Goal: Task Accomplishment & Management: Complete application form

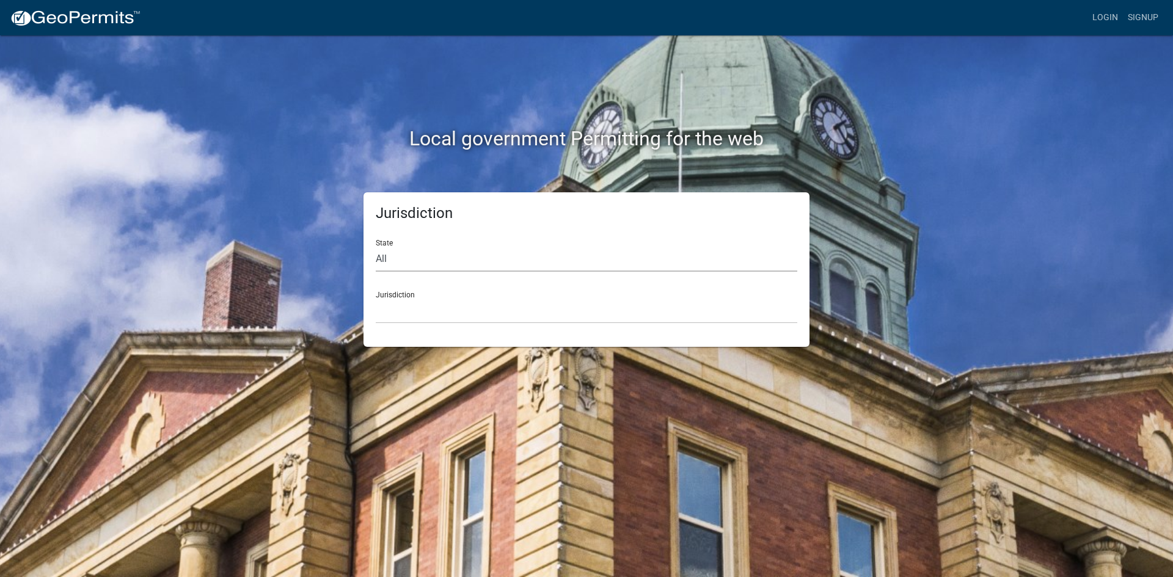
click at [434, 252] on select "All Colorado Georgia Indiana Iowa Kansas Minnesota Ohio South Carolina Wisconsin" at bounding box center [587, 259] width 422 height 25
click at [433, 257] on select "All Colorado Georgia Indiana Iowa Kansas Minnesota Ohio South Carolina Wisconsin" at bounding box center [587, 259] width 422 height 25
click at [454, 263] on select "All Colorado Georgia Indiana Iowa Kansas Minnesota Ohio South Carolina Wisconsin" at bounding box center [587, 259] width 422 height 25
drag, startPoint x: 445, startPoint y: 298, endPoint x: 444, endPoint y: 321, distance: 22.6
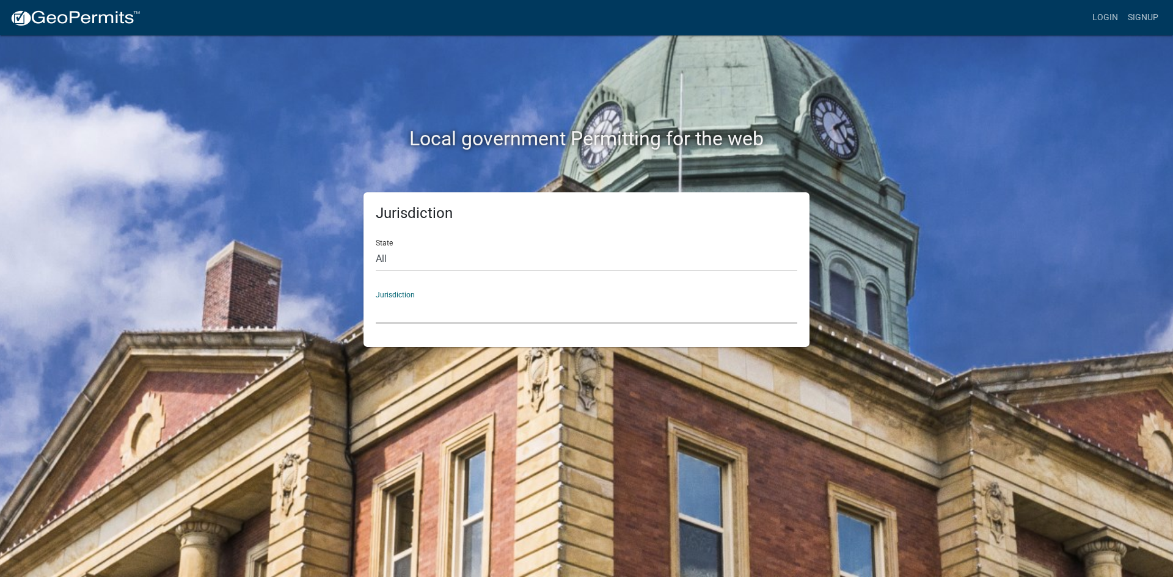
click at [445, 299] on select "Custer County, Colorado Cook County, Georgia Crawford County, Georgia Gilmer Co…" at bounding box center [587, 311] width 422 height 25
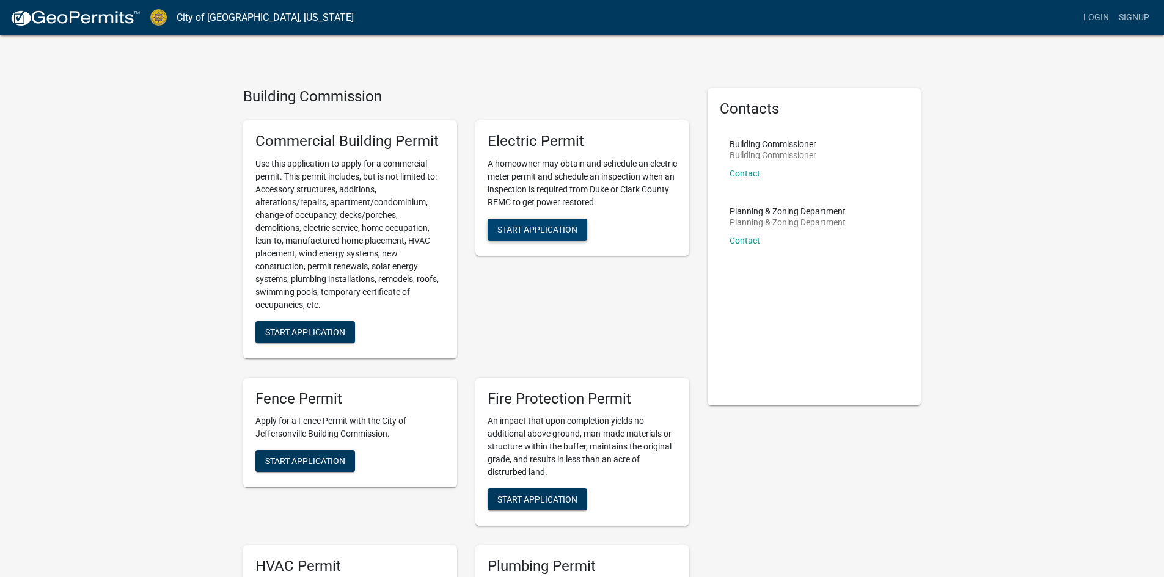
click at [566, 219] on button "Start Application" at bounding box center [538, 230] width 100 height 22
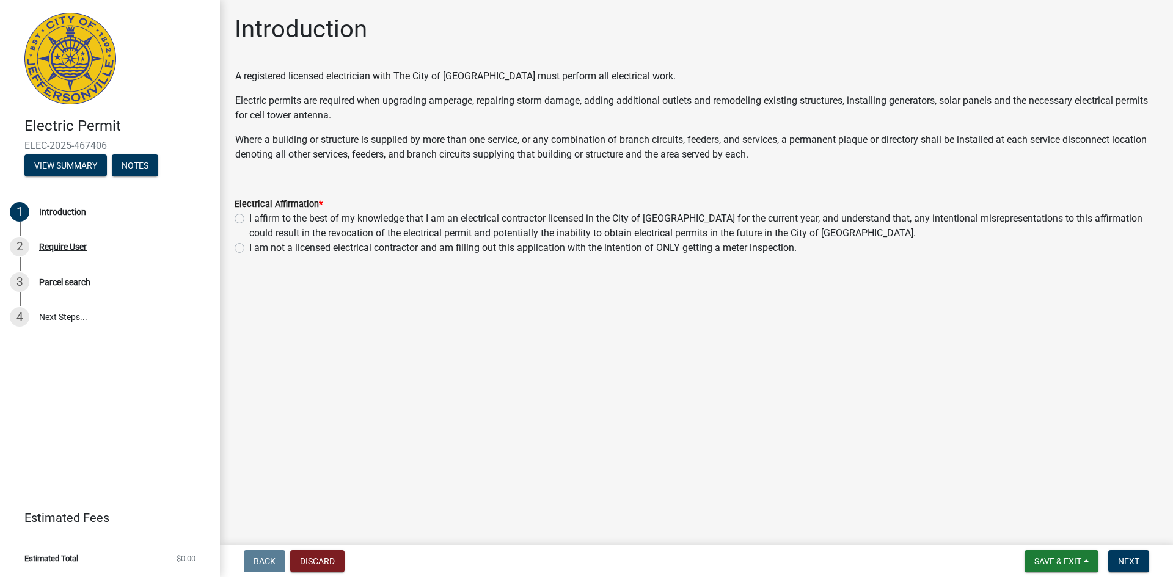
click at [249, 221] on label "I affirm to the best of my knowledge that I am an electrical contractor license…" at bounding box center [703, 225] width 909 height 29
click at [249, 219] on input "I affirm to the best of my knowledge that I am an electrical contractor license…" at bounding box center [253, 215] width 8 height 8
radio input "true"
click at [1073, 566] on span "Save & Exit" at bounding box center [1057, 562] width 47 height 10
click at [1121, 519] on main "Introduction A registered licensed electrician with The City of Jeffersonville …" at bounding box center [696, 270] width 953 height 541
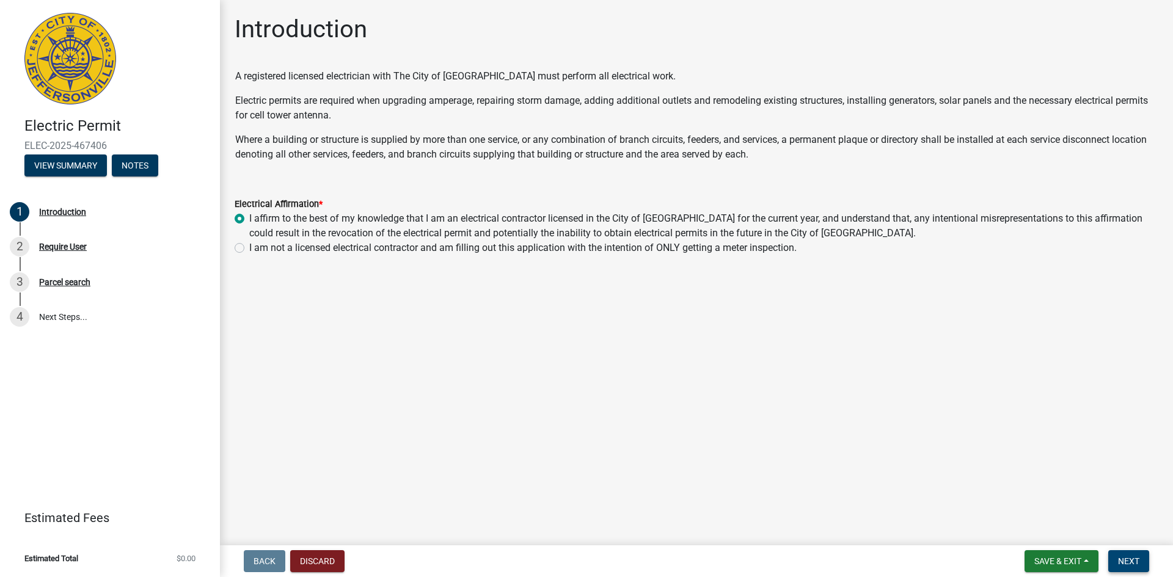
click at [1128, 554] on button "Next" at bounding box center [1128, 562] width 41 height 22
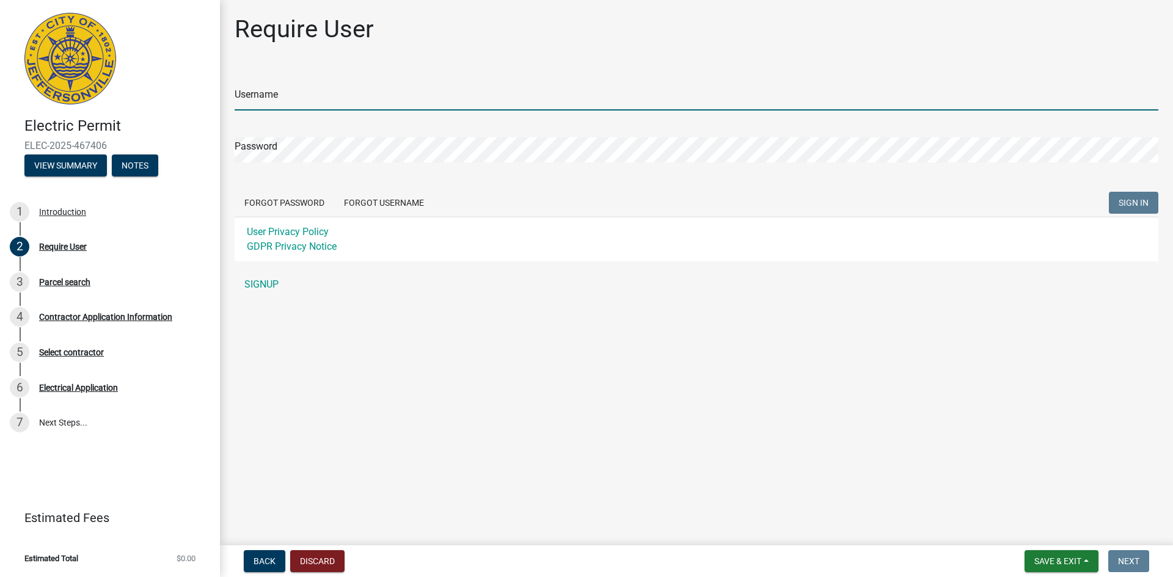
type input "AllenElectrical"
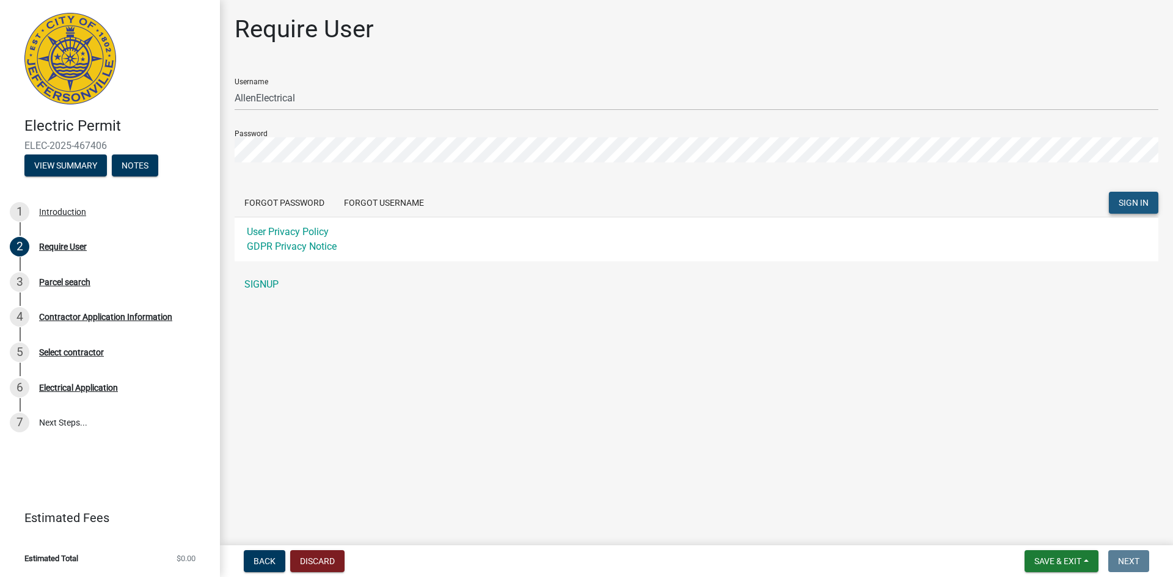
click at [1141, 196] on button "SIGN IN" at bounding box center [1133, 203] width 49 height 22
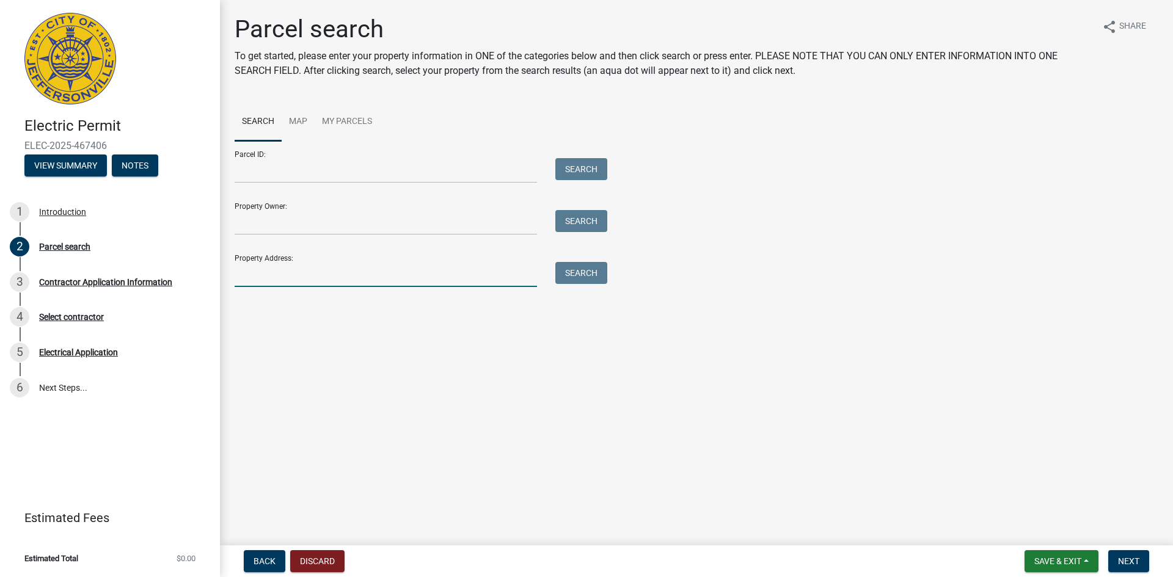
click at [296, 277] on input "Property Address:" at bounding box center [386, 274] width 302 height 25
type input "3 REDBUD"
click at [577, 270] on button "Search" at bounding box center [581, 273] width 52 height 22
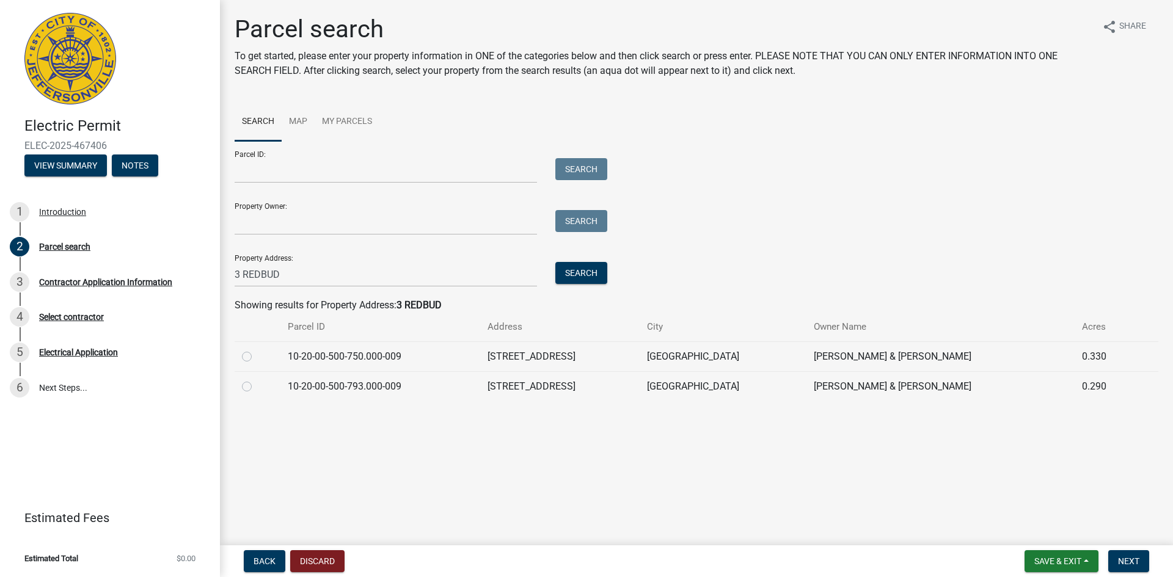
click at [257, 349] on label at bounding box center [257, 349] width 0 height 0
click at [257, 354] on input "radio" at bounding box center [261, 353] width 8 height 8
radio input "true"
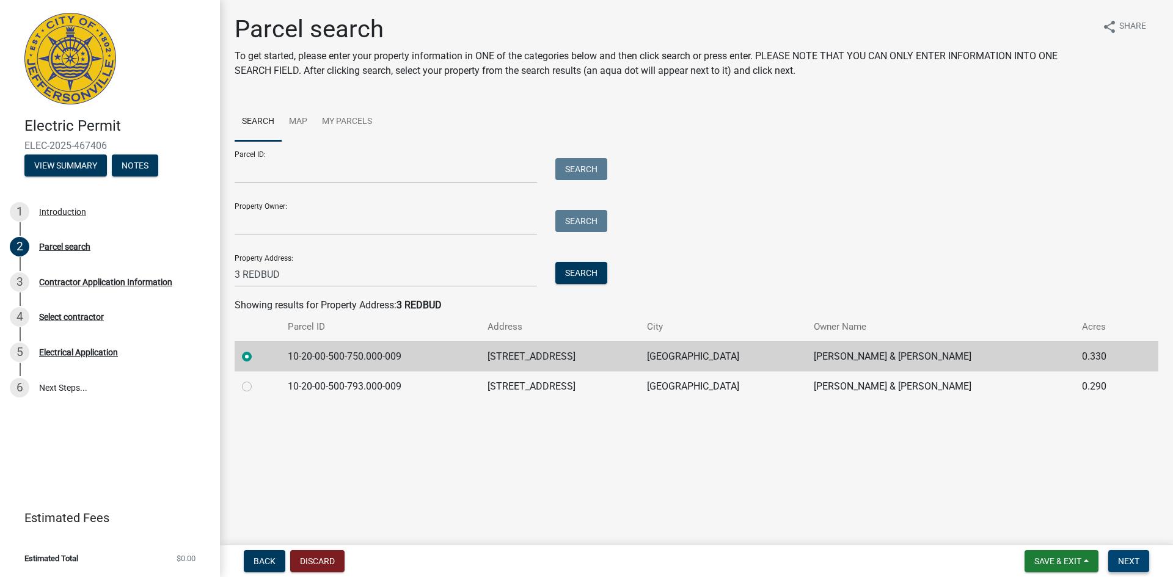
click at [1131, 555] on button "Next" at bounding box center [1128, 562] width 41 height 22
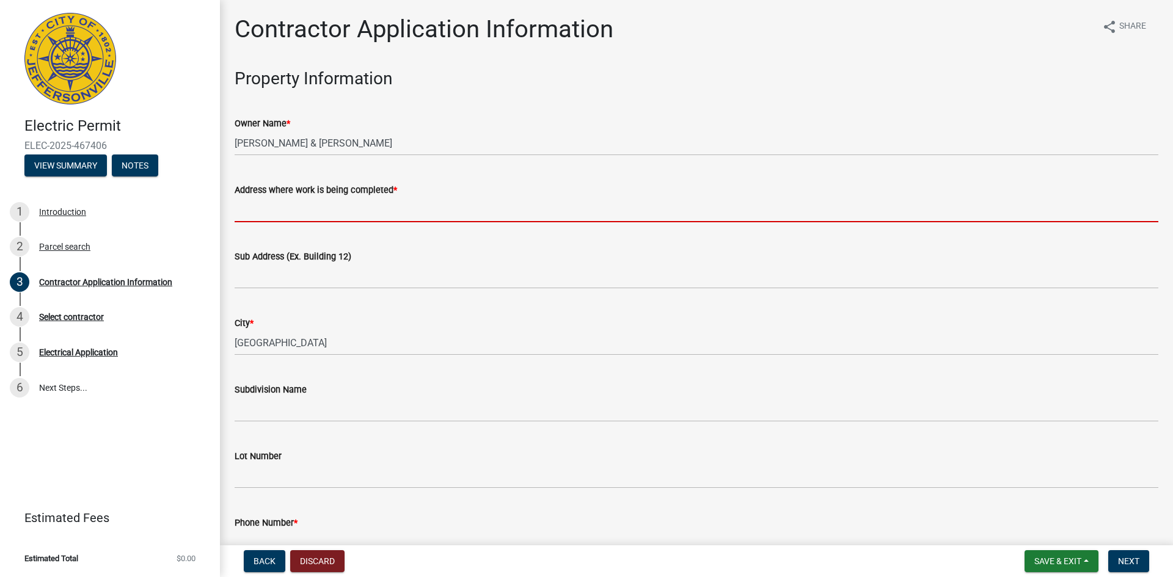
click at [307, 211] on input "Address where work is being completed *" at bounding box center [697, 209] width 924 height 25
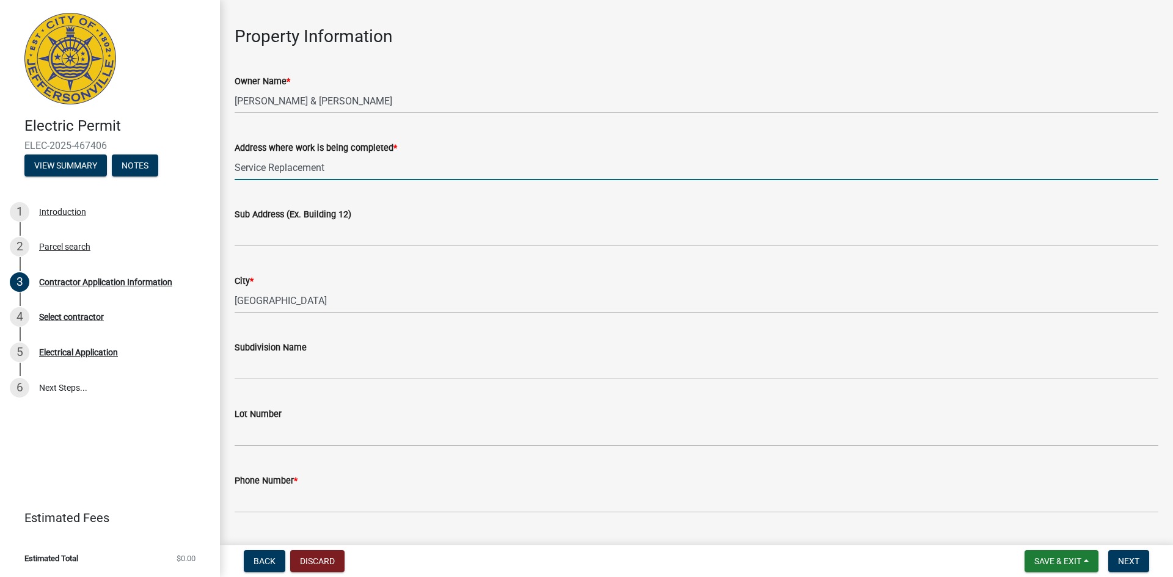
scroll to position [61, 0]
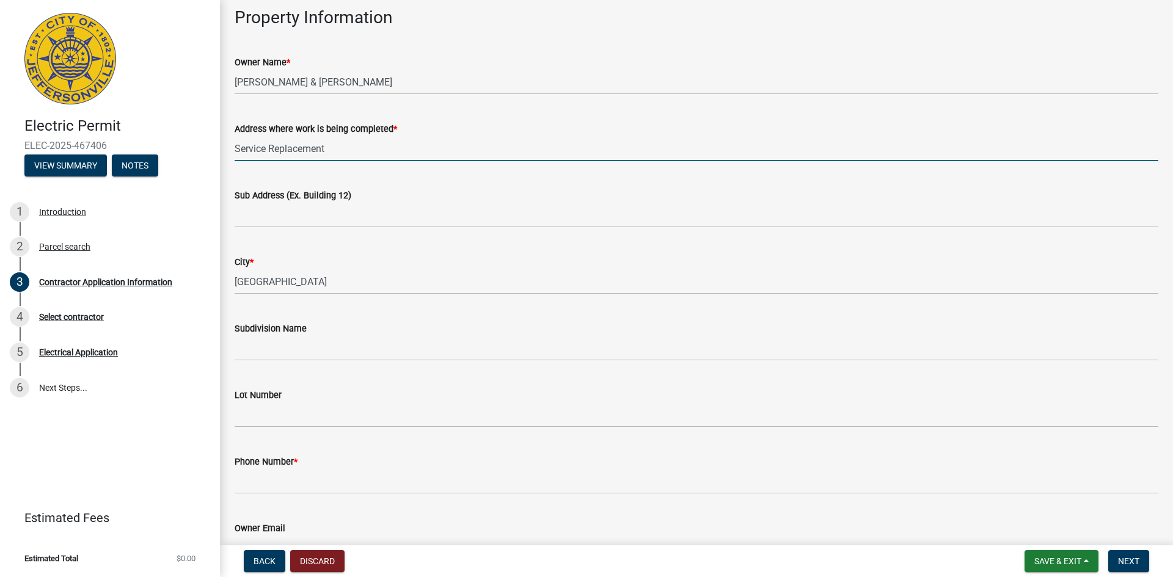
type input "Service Replacement"
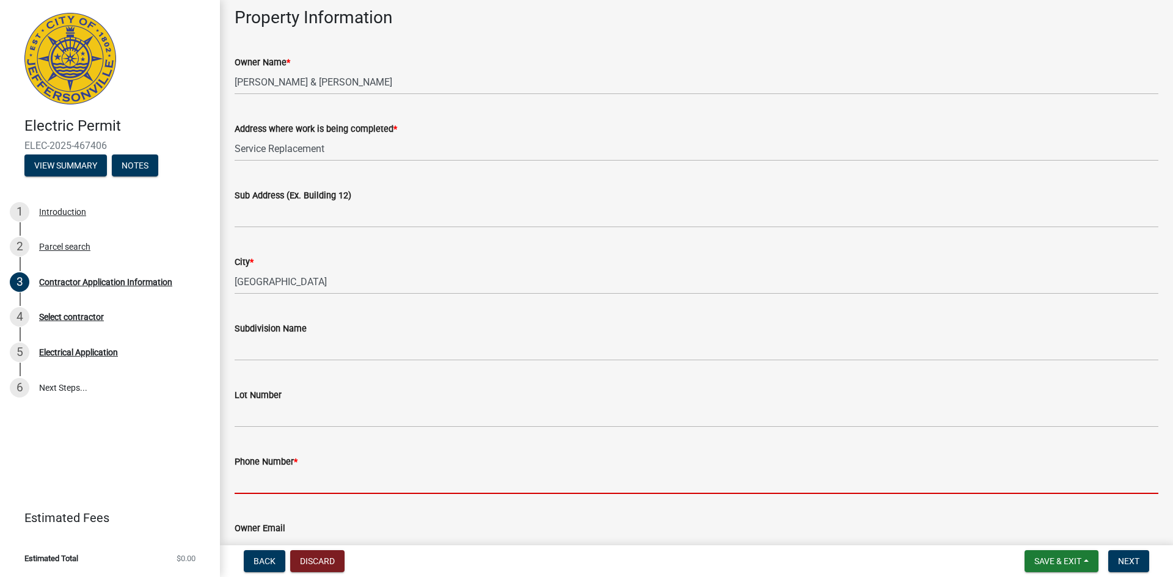
click at [308, 479] on input "Phone Number *" at bounding box center [697, 481] width 924 height 25
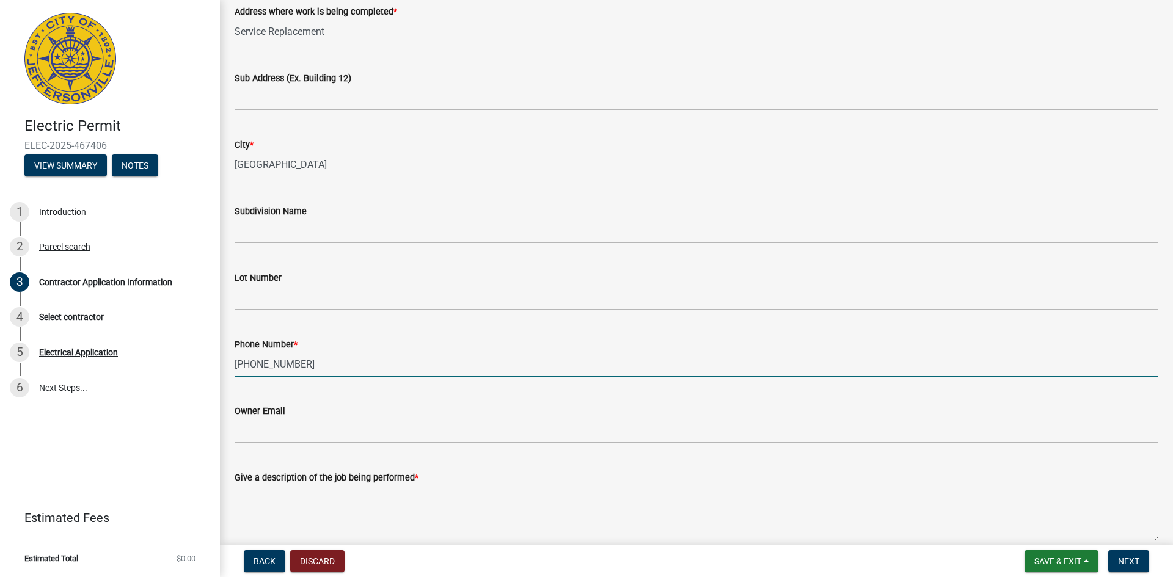
scroll to position [183, 0]
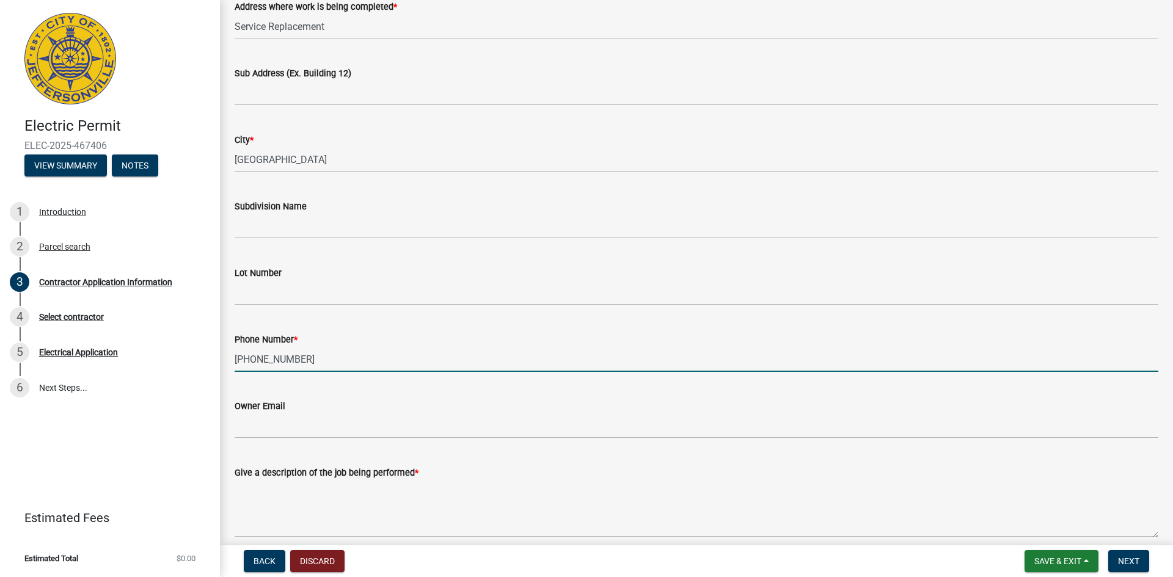
type input "[PHONE_NUMBER]"
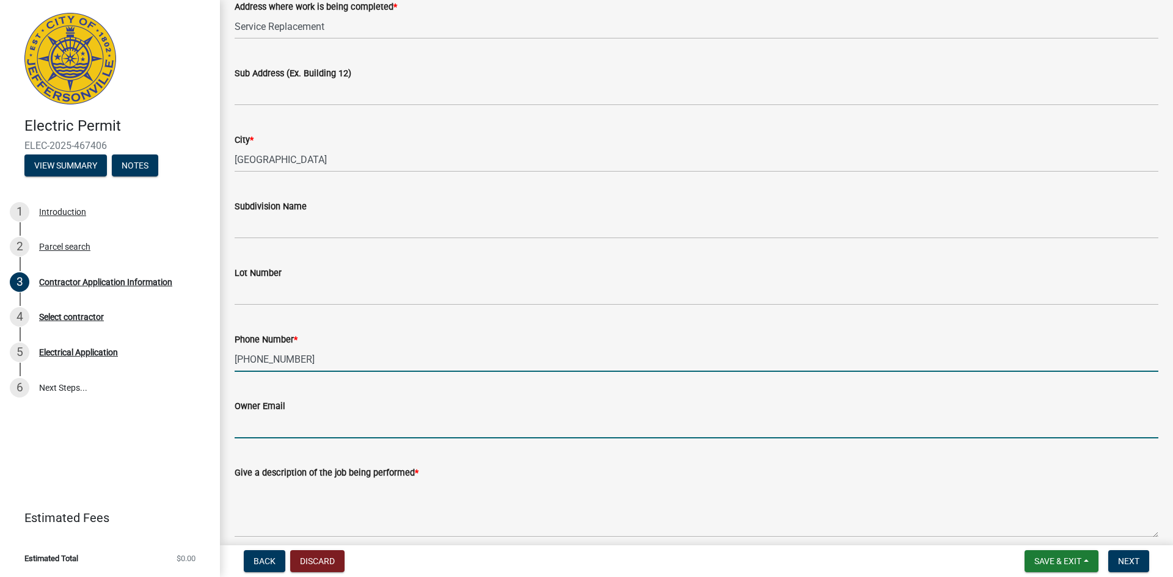
click at [300, 431] on input "Owner Email" at bounding box center [697, 426] width 924 height 25
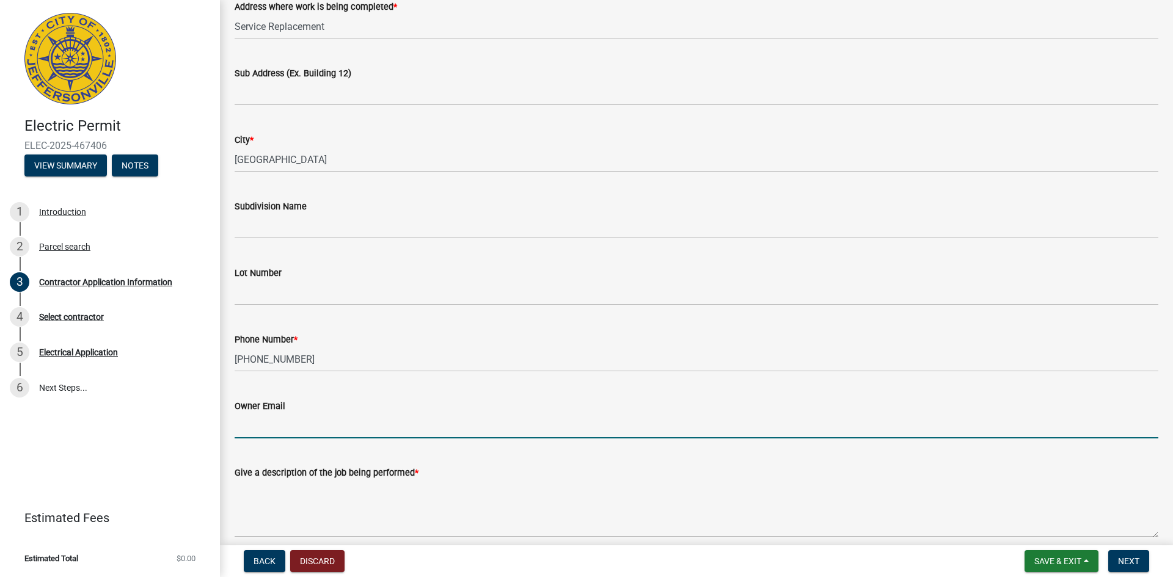
paste input "[EMAIL_ADDRESS][DOMAIN_NAME]"
type input "[EMAIL_ADDRESS][DOMAIN_NAME]"
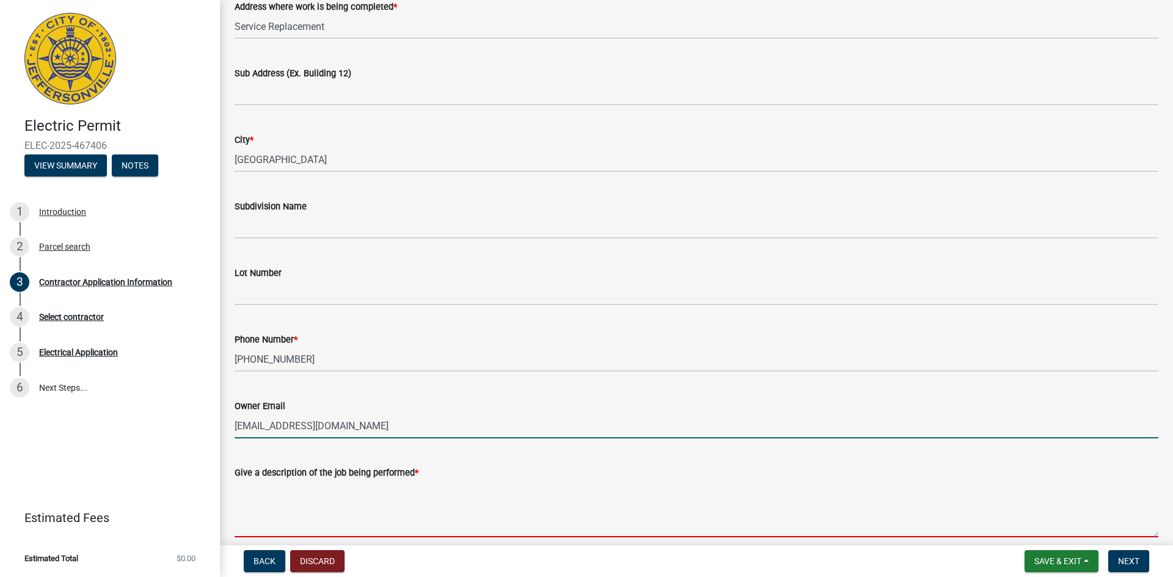
click at [290, 524] on textarea "Give a description of the job being performed *" at bounding box center [697, 508] width 924 height 57
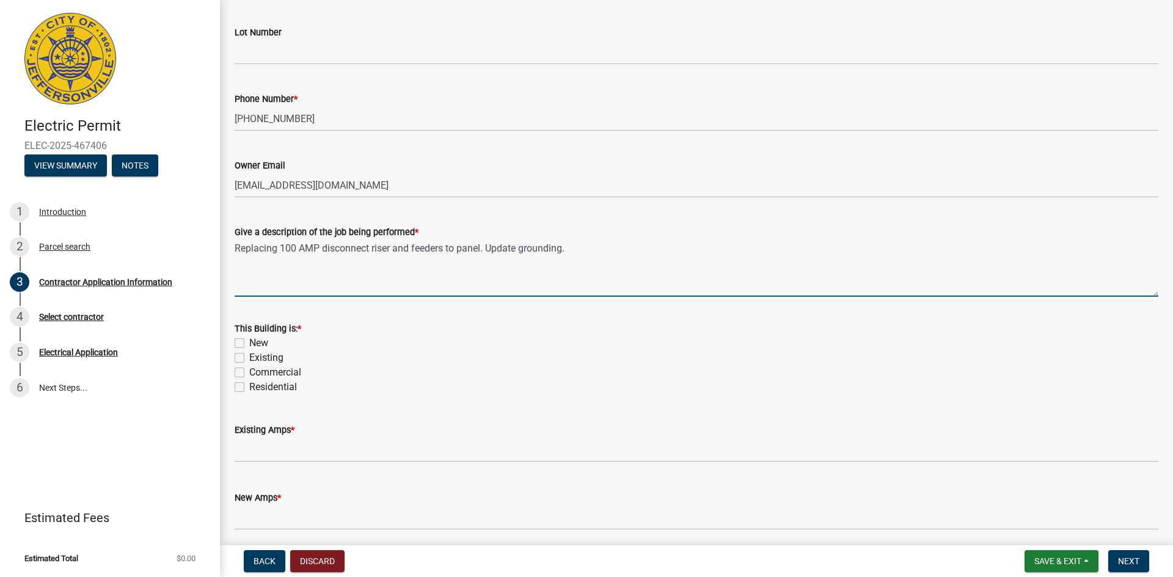
scroll to position [428, 0]
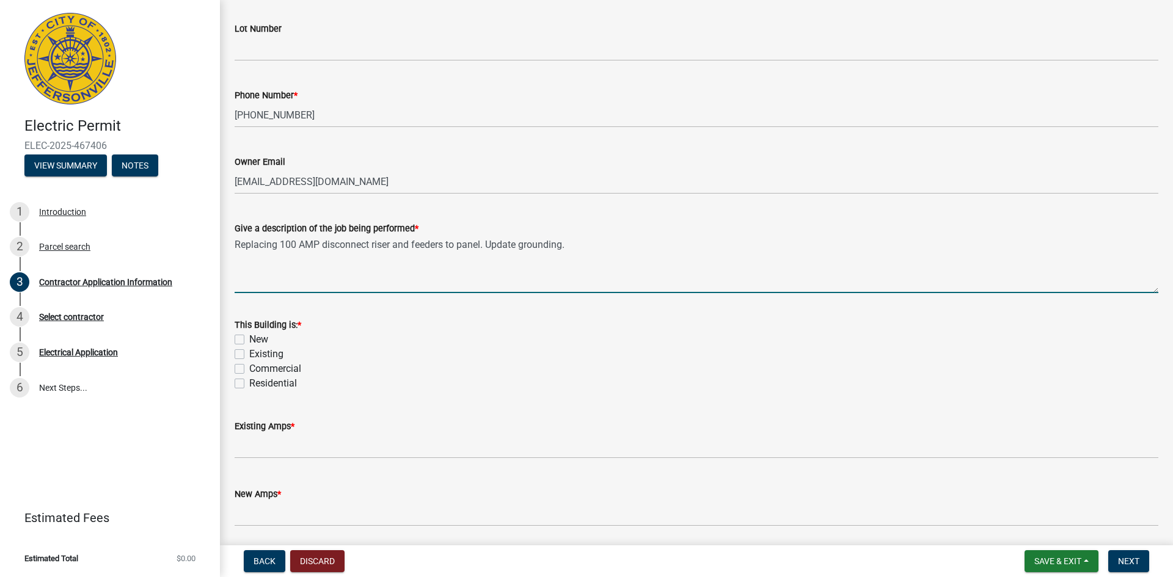
type textarea "Replacing 100 AMP disconnect riser and feeders to panel. Update grounding."
click at [249, 359] on label "Existing" at bounding box center [266, 354] width 34 height 15
click at [249, 355] on input "Existing" at bounding box center [253, 351] width 8 height 8
checkbox input "true"
checkbox input "false"
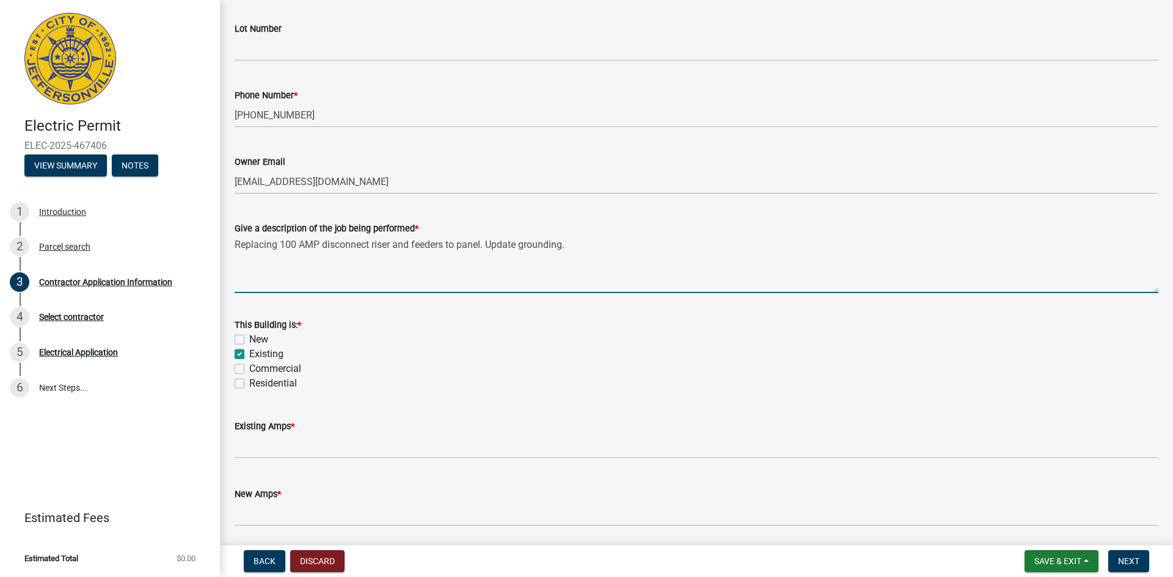
checkbox input "true"
checkbox input "false"
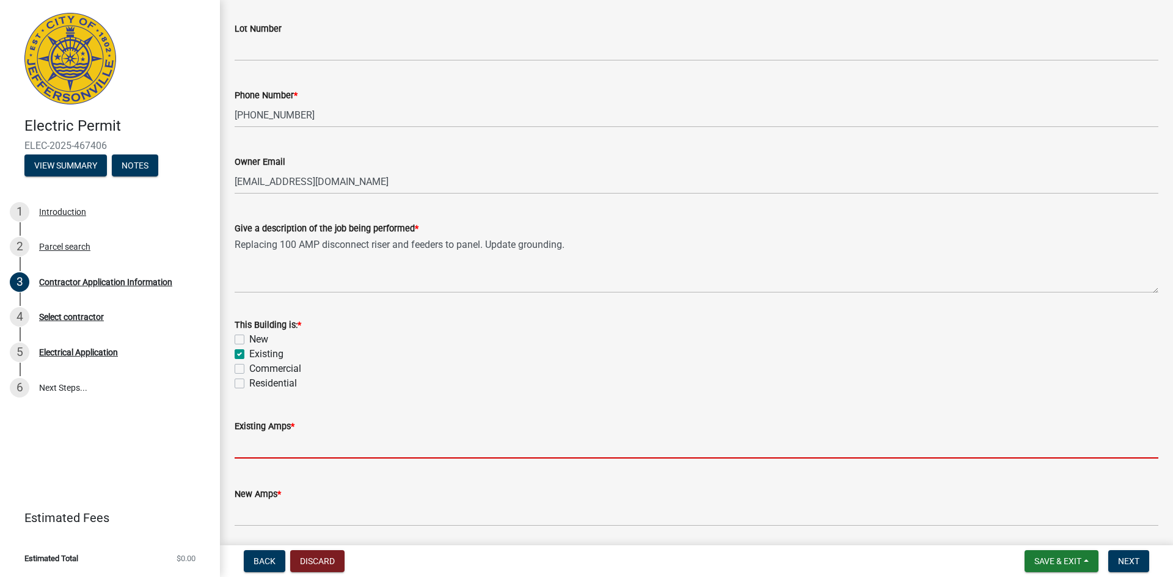
click at [279, 454] on input "text" at bounding box center [697, 446] width 924 height 25
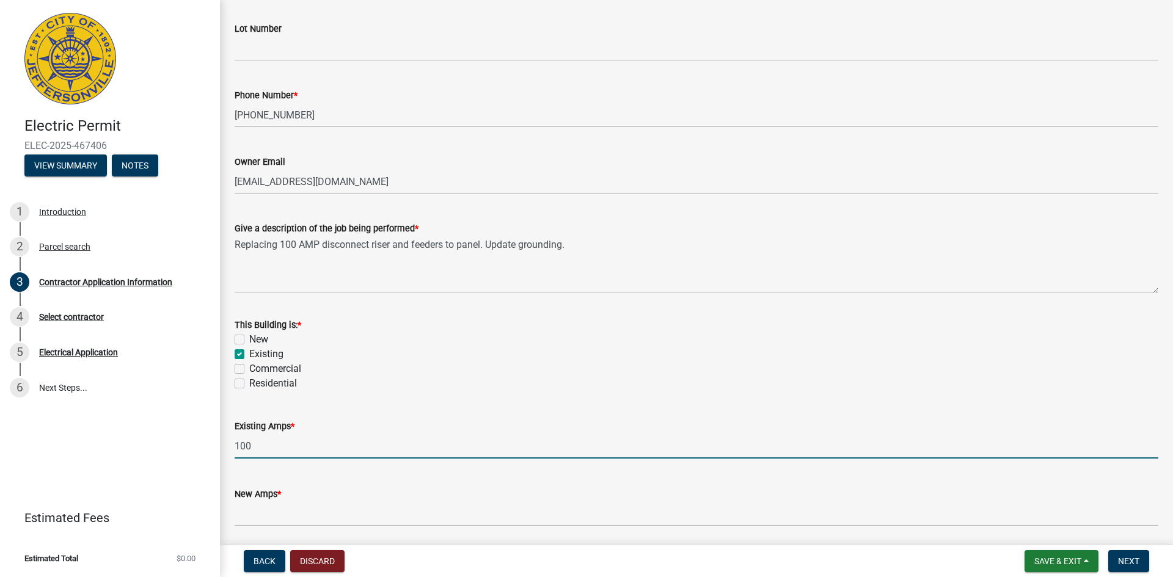
type input "100"
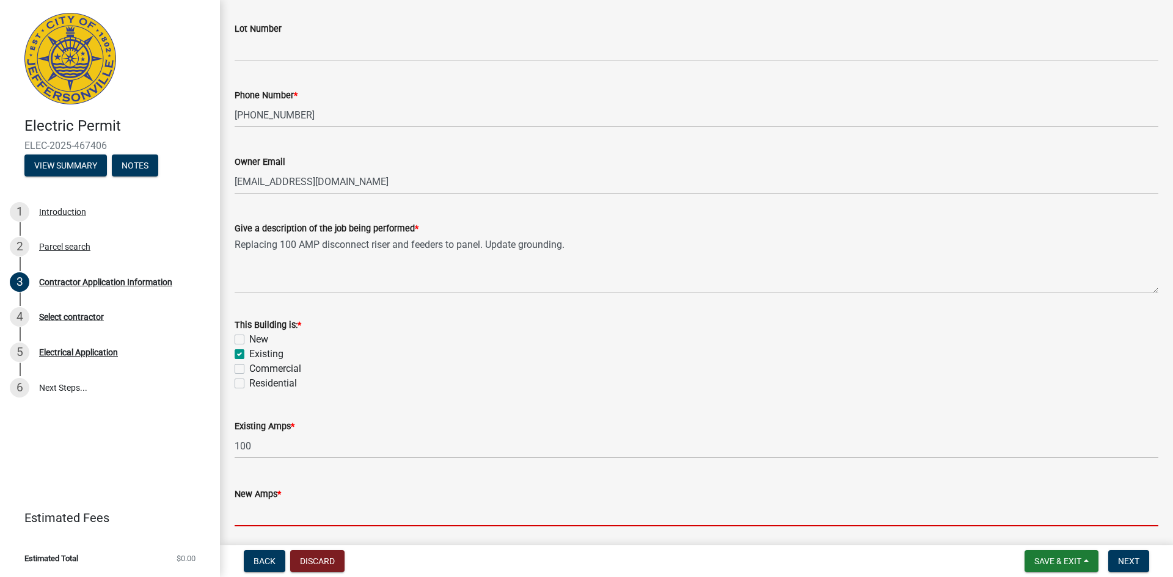
click at [288, 513] on input "text" at bounding box center [697, 514] width 924 height 25
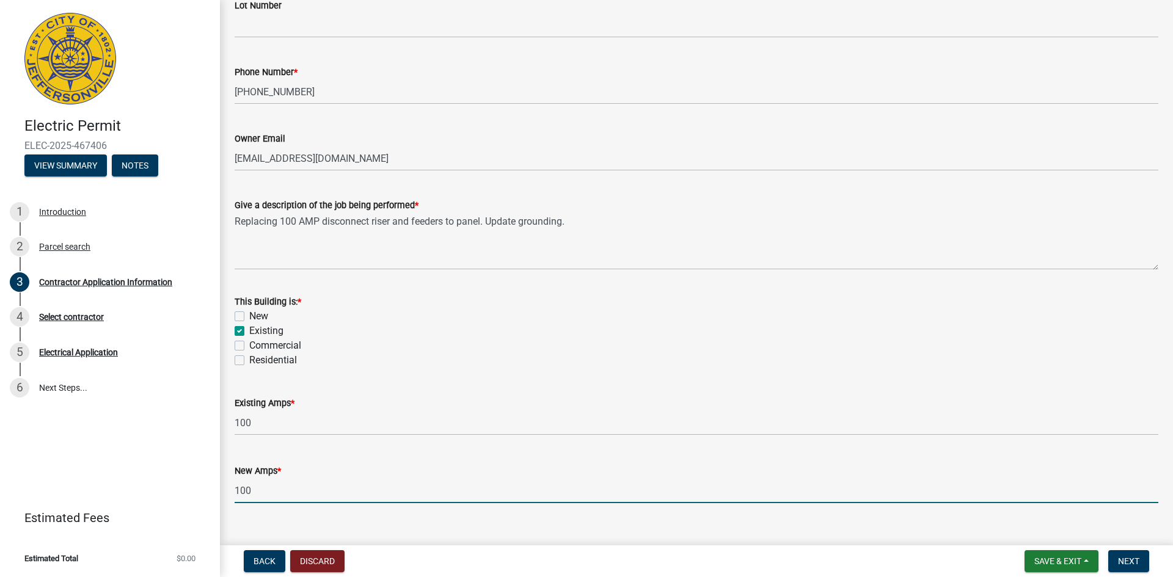
scroll to position [472, 0]
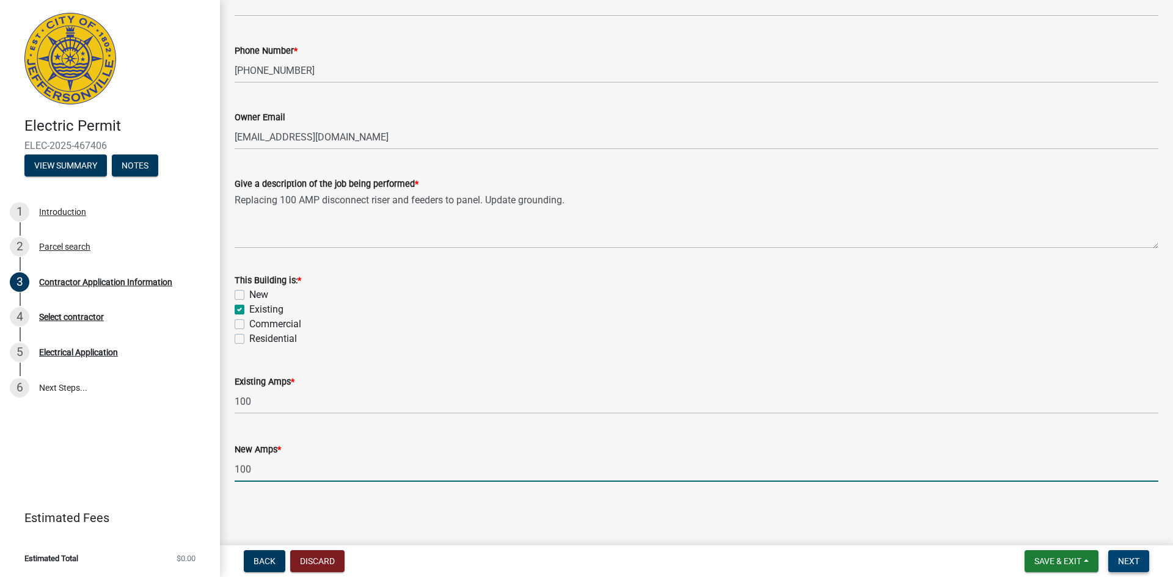
type input "100"
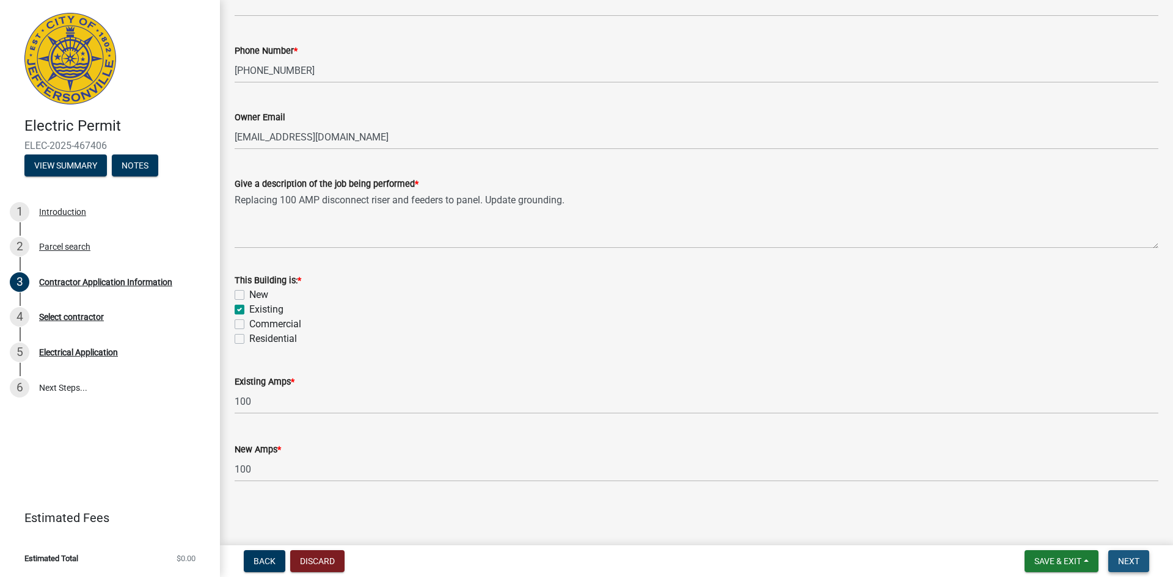
click at [1124, 553] on button "Next" at bounding box center [1128, 562] width 41 height 22
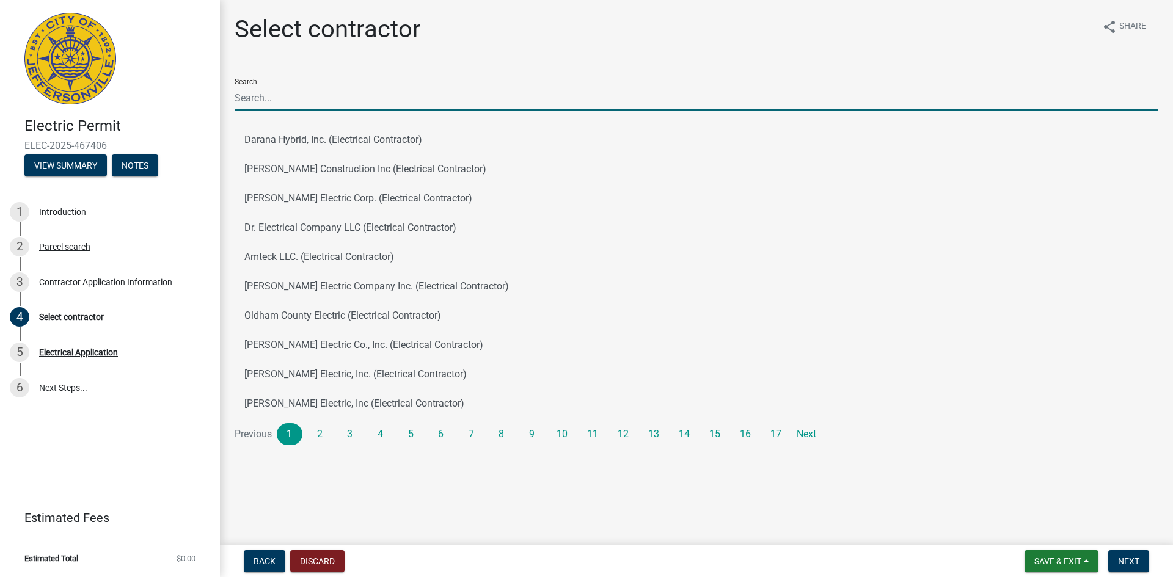
click at [307, 104] on input "Search" at bounding box center [697, 98] width 924 height 25
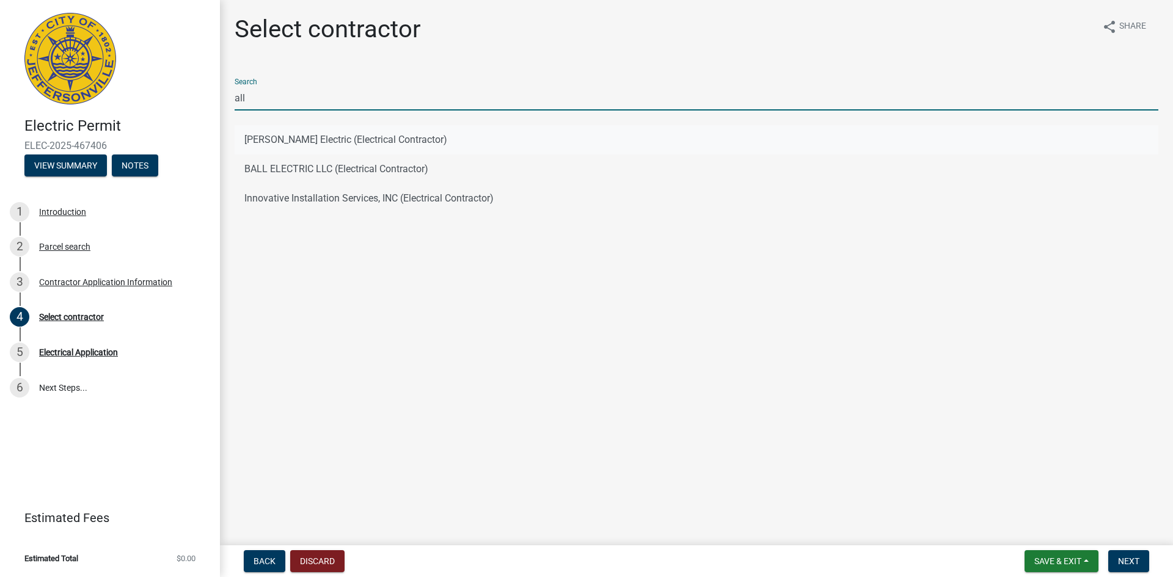
type input "all"
click at [317, 142] on button "Allen Electric (Electrical Contractor)" at bounding box center [697, 139] width 924 height 29
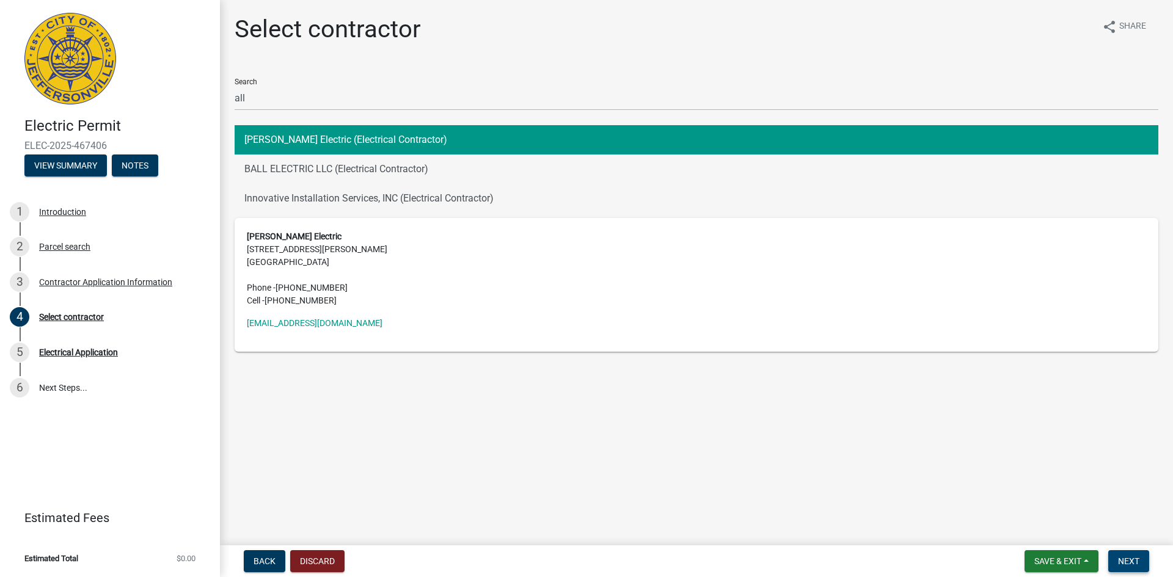
click at [1134, 566] on span "Next" at bounding box center [1128, 562] width 21 height 10
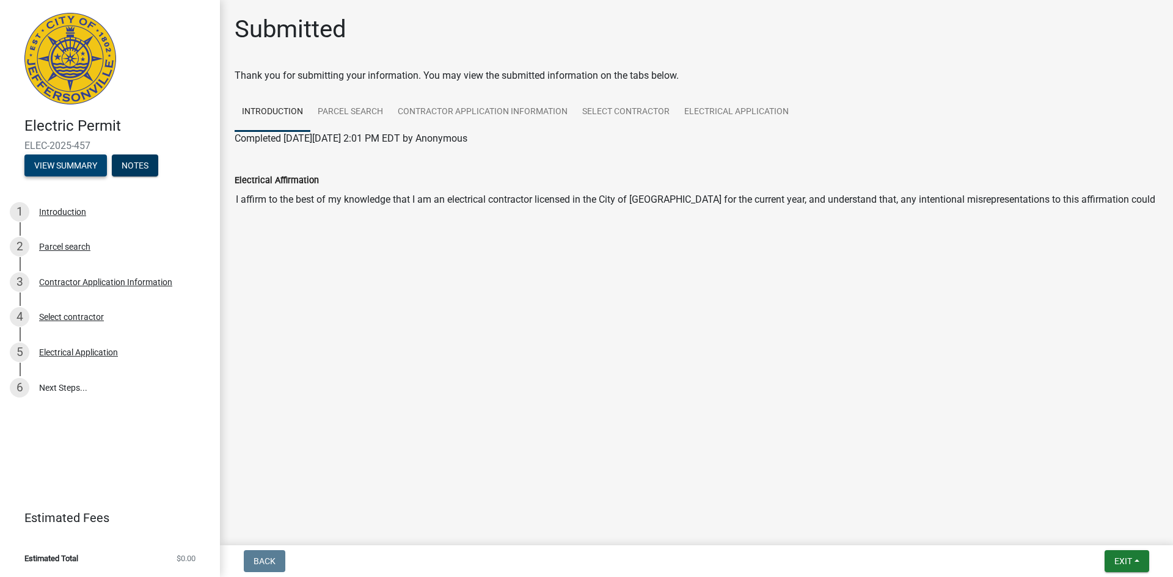
click at [65, 167] on button "View Summary" at bounding box center [65, 166] width 82 height 22
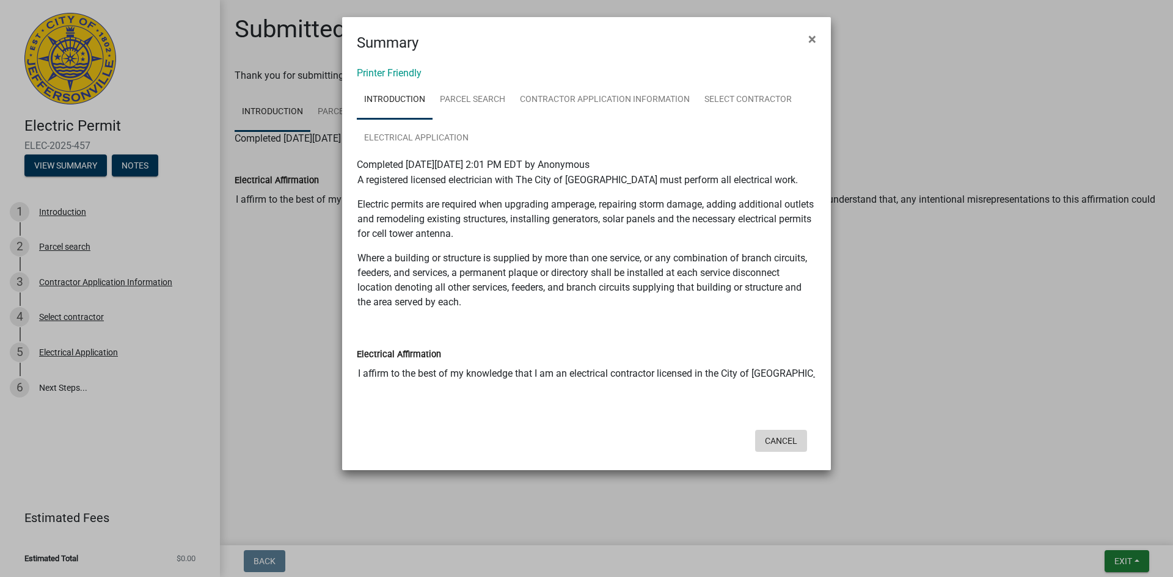
click at [780, 439] on button "Cancel" at bounding box center [781, 441] width 52 height 22
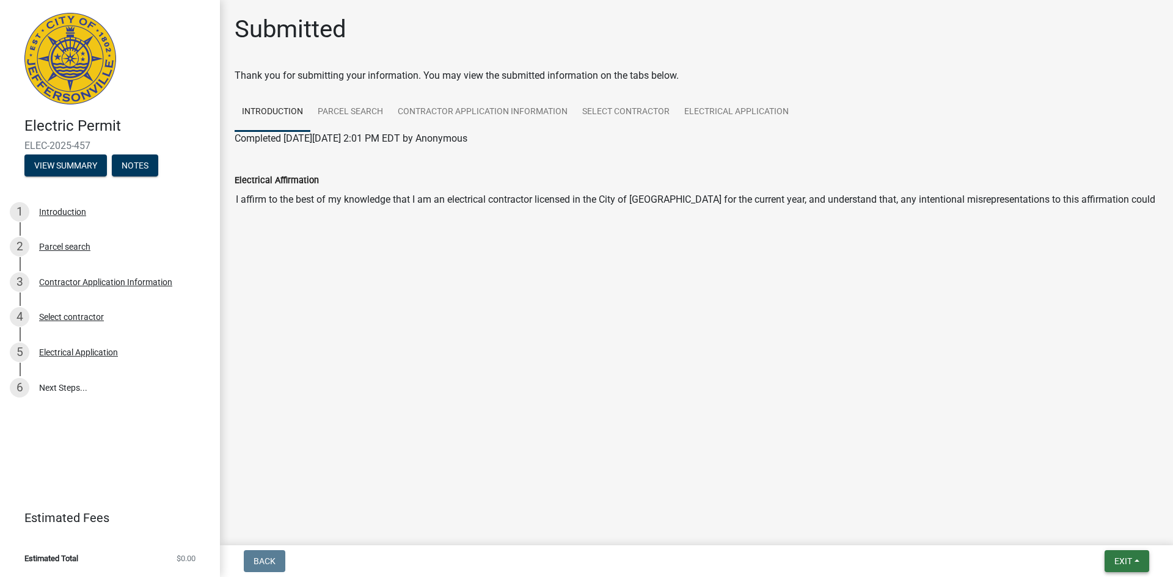
click at [1116, 559] on span "Exit" at bounding box center [1123, 562] width 18 height 10
click at [340, 413] on main "Submitted Thank you for submitting your information. You may view the submitted…" at bounding box center [696, 270] width 953 height 541
click at [129, 164] on button "Notes" at bounding box center [135, 166] width 46 height 22
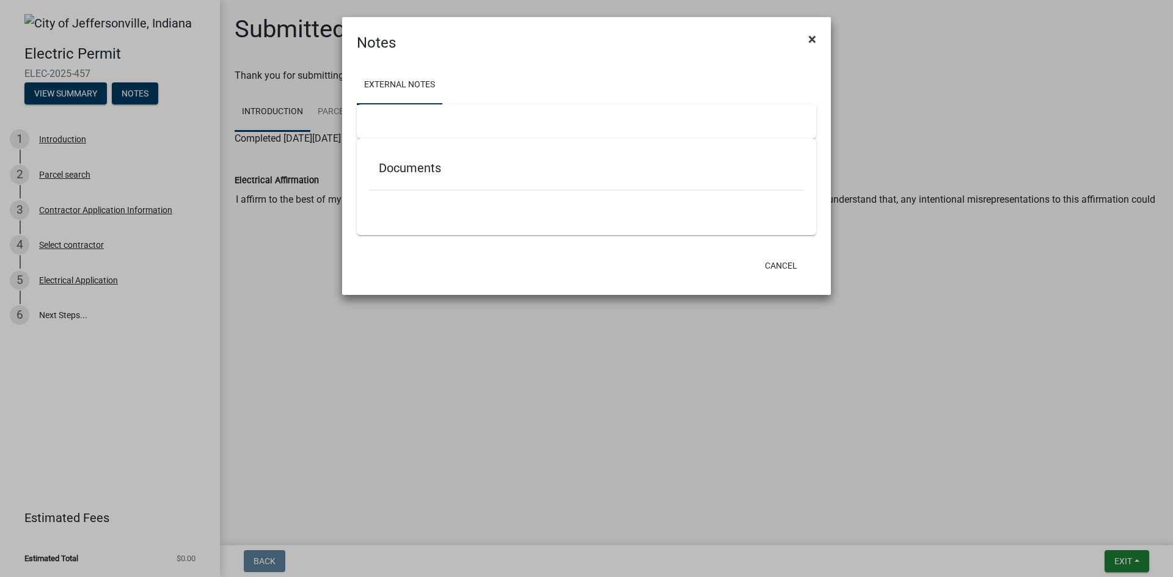
click at [806, 41] on button "×" at bounding box center [812, 39] width 27 height 34
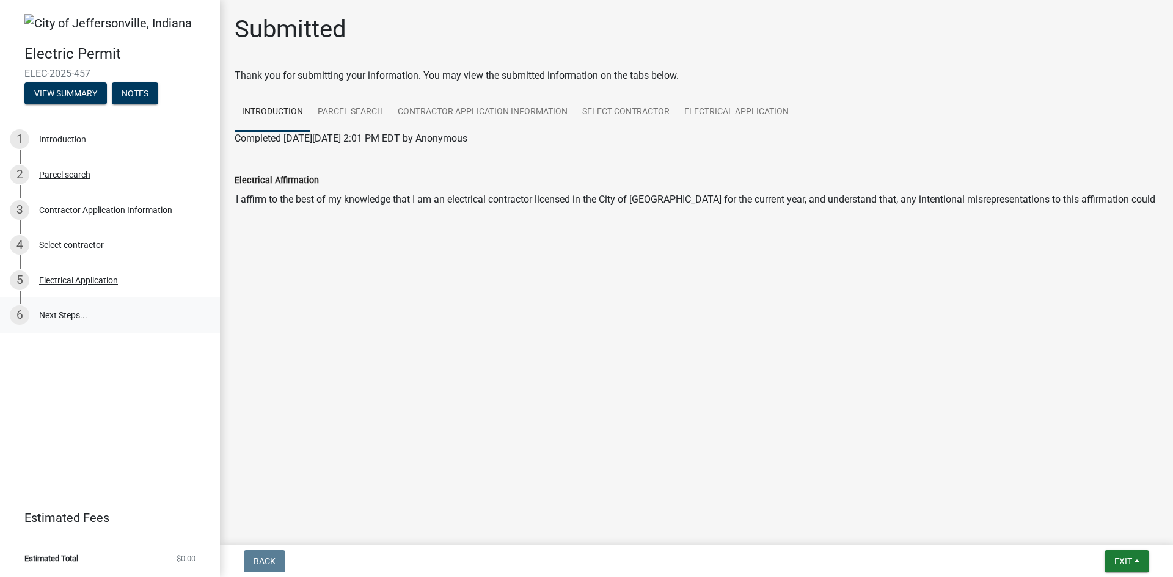
click at [71, 317] on link "6 Next Steps..." at bounding box center [110, 315] width 220 height 35
